Goal: Transaction & Acquisition: Purchase product/service

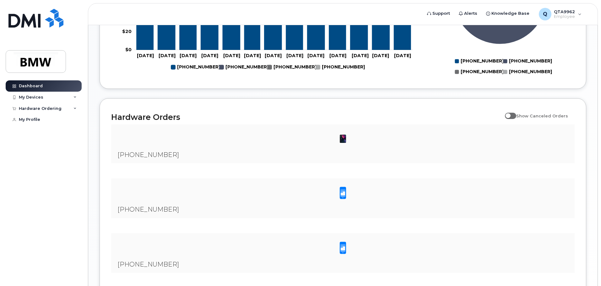
scroll to position [334, 0]
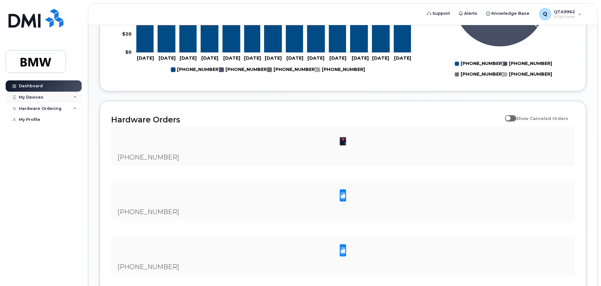
click at [73, 96] on div "My Devices" at bounding box center [44, 97] width 76 height 11
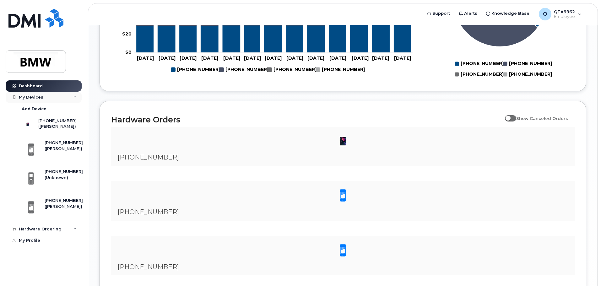
click at [73, 96] on icon at bounding box center [74, 97] width 3 height 3
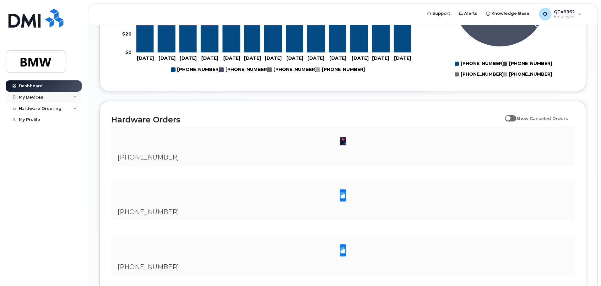
click at [73, 96] on icon at bounding box center [74, 97] width 3 height 3
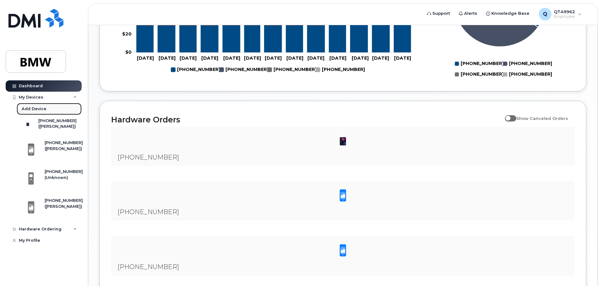
click at [37, 110] on div "Add Device" at bounding box center [34, 109] width 25 height 6
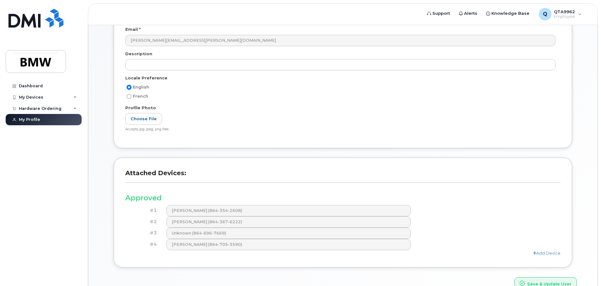
scroll to position [121, 0]
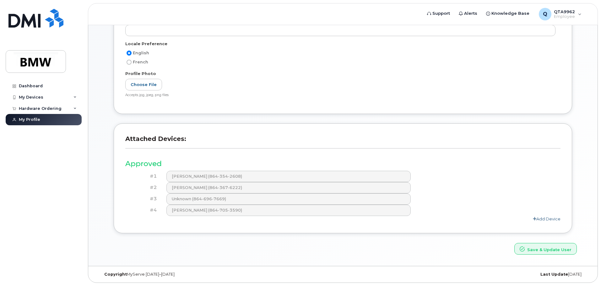
click at [543, 219] on link "Add Device" at bounding box center [547, 218] width 28 height 5
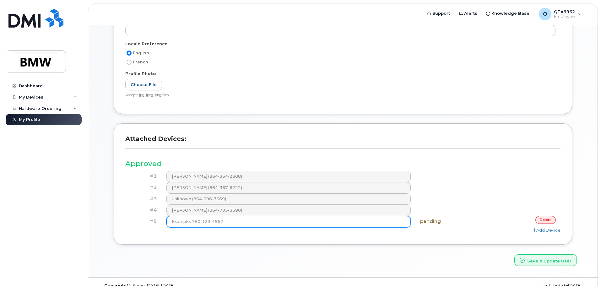
click at [217, 224] on input at bounding box center [288, 221] width 244 height 11
type input "(864) 205-1043"
click at [514, 254] on button "Save & Update User" at bounding box center [545, 260] width 62 height 12
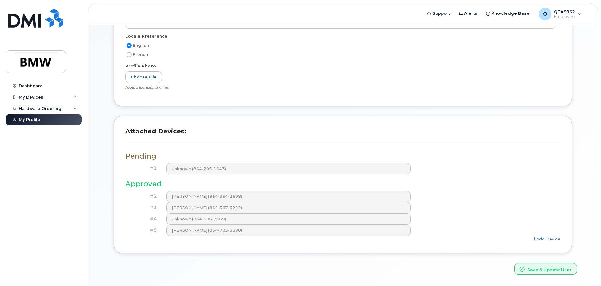
scroll to position [157, 0]
click at [539, 237] on link "Add Device" at bounding box center [547, 237] width 28 height 5
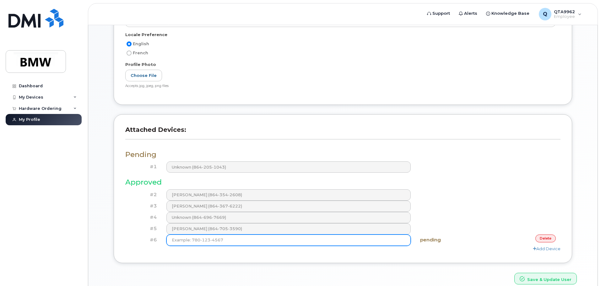
click at [205, 242] on input at bounding box center [288, 239] width 244 height 11
type input "(864) 837-0810"
click at [514, 273] on button "Save & Update User" at bounding box center [545, 279] width 62 height 12
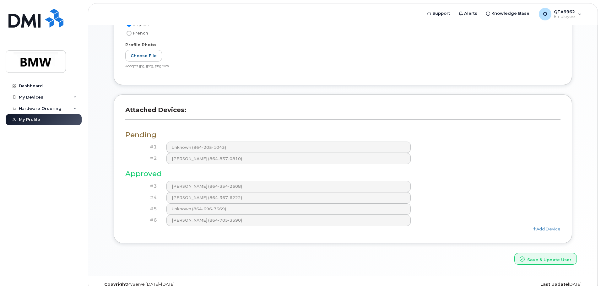
scroll to position [187, 0]
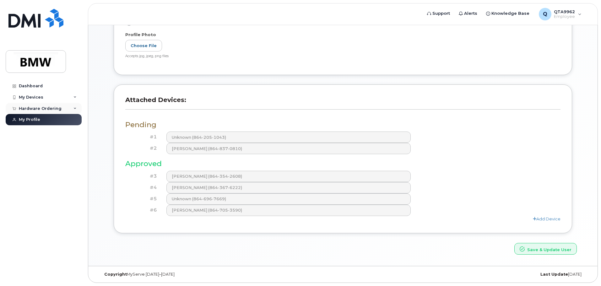
click at [37, 109] on div "Hardware Ordering" at bounding box center [40, 108] width 43 height 5
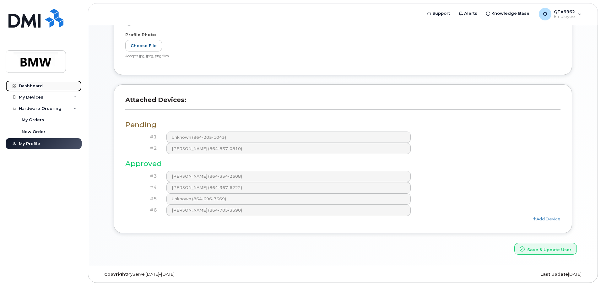
click at [35, 88] on div "Dashboard" at bounding box center [31, 85] width 24 height 5
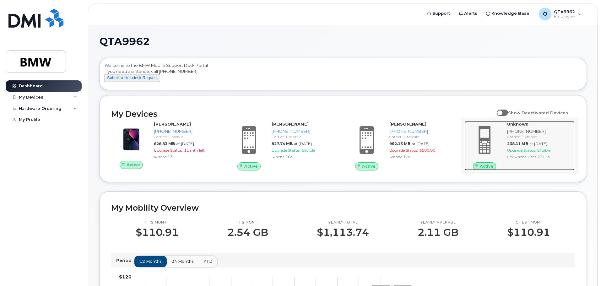
click at [518, 126] on strong "Unknown" at bounding box center [517, 123] width 21 height 5
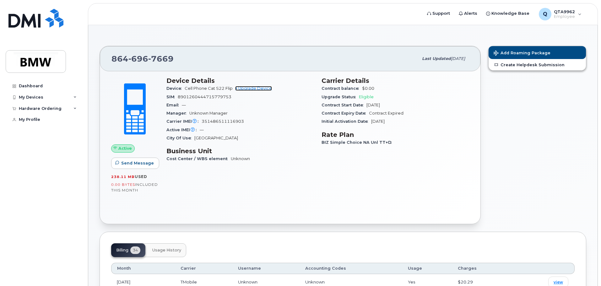
click at [257, 89] on link "+ Upgrade Device" at bounding box center [253, 88] width 37 height 5
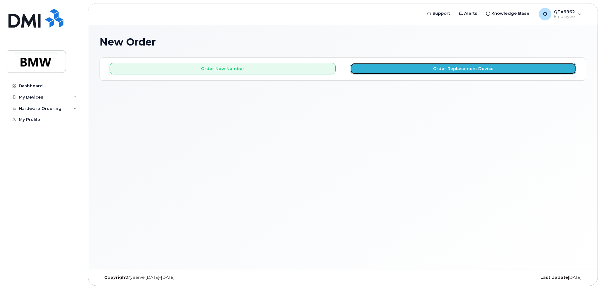
click at [437, 69] on button "Order Replacement Device" at bounding box center [463, 69] width 226 height 12
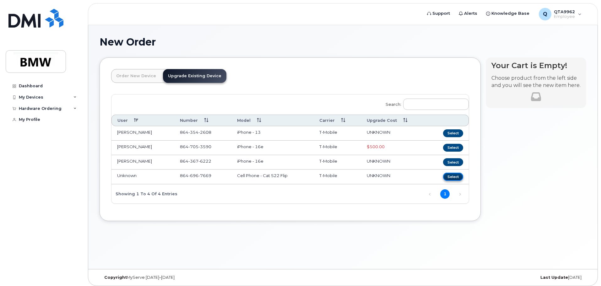
click at [456, 176] on button "Select" at bounding box center [453, 177] width 20 height 8
